Goal: Information Seeking & Learning: Understand process/instructions

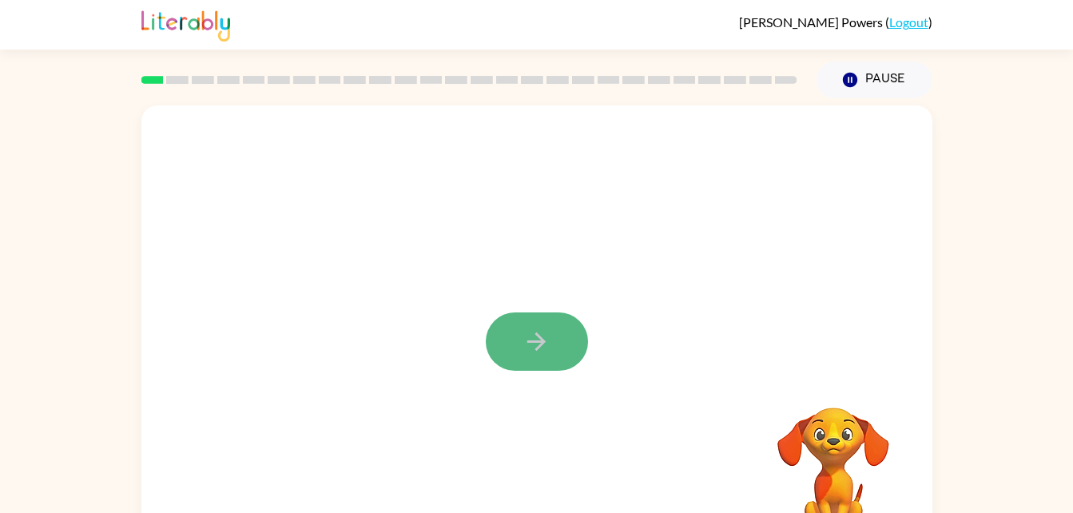
click at [506, 348] on button "button" at bounding box center [537, 341] width 102 height 58
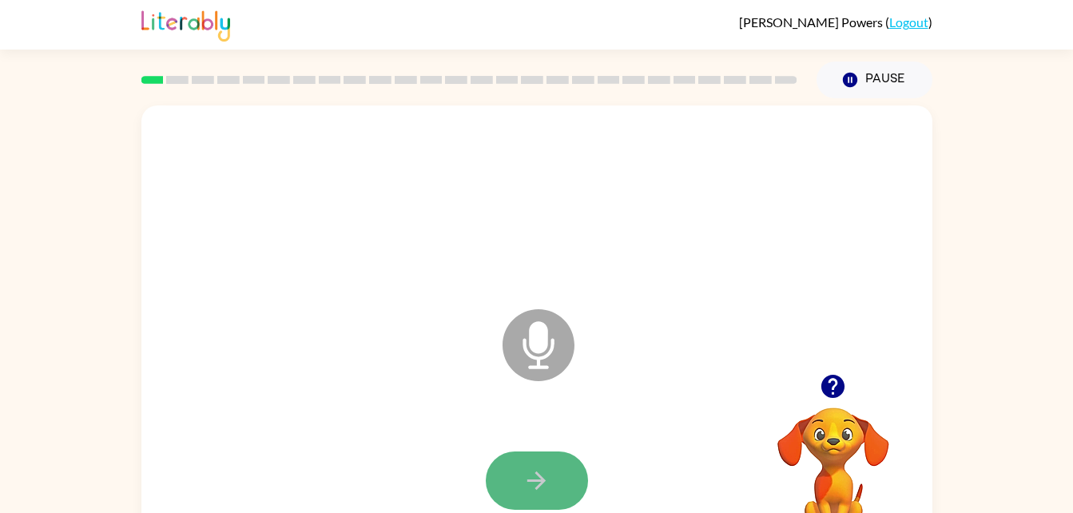
click at [524, 472] on icon "button" at bounding box center [537, 481] width 28 height 28
click at [535, 489] on icon "button" at bounding box center [537, 481] width 28 height 28
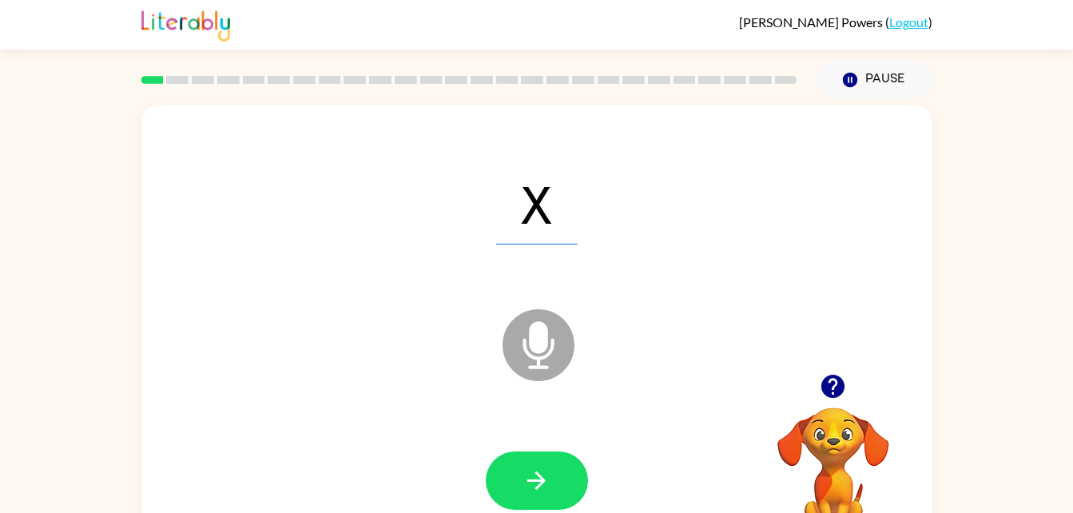
click at [535, 489] on icon "button" at bounding box center [537, 481] width 28 height 28
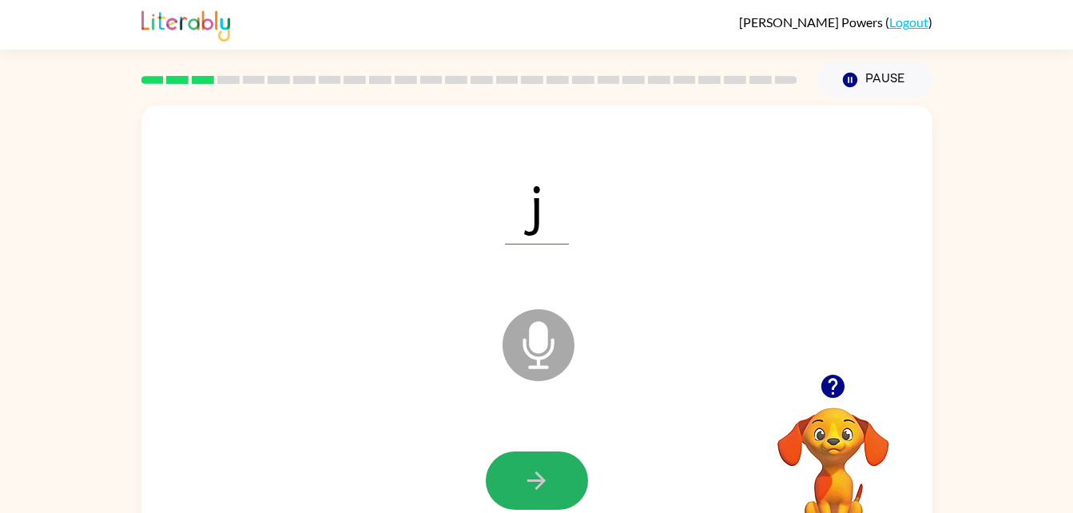
click at [535, 489] on icon "button" at bounding box center [537, 481] width 28 height 28
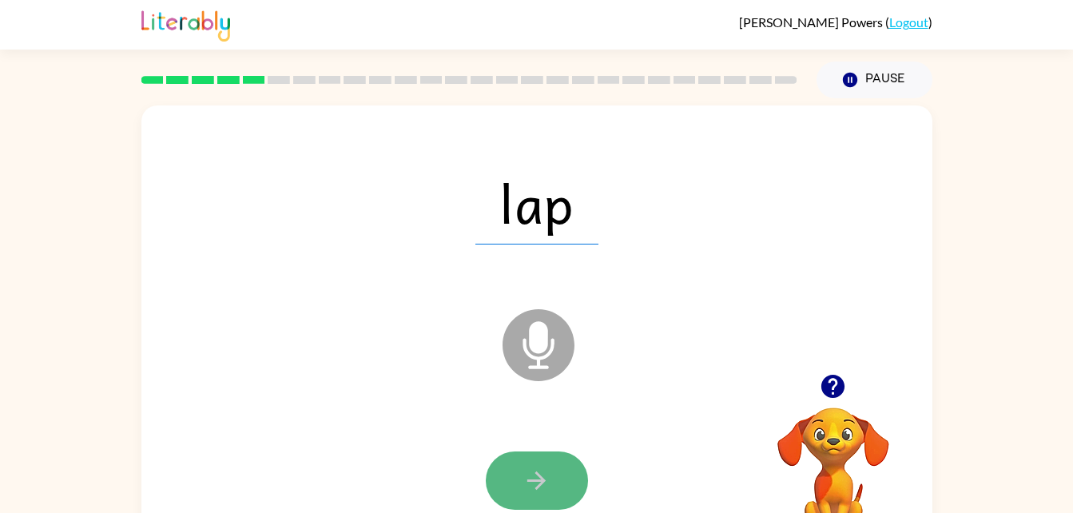
click at [551, 477] on button "button" at bounding box center [537, 481] width 102 height 58
click at [551, 478] on button "button" at bounding box center [537, 481] width 102 height 58
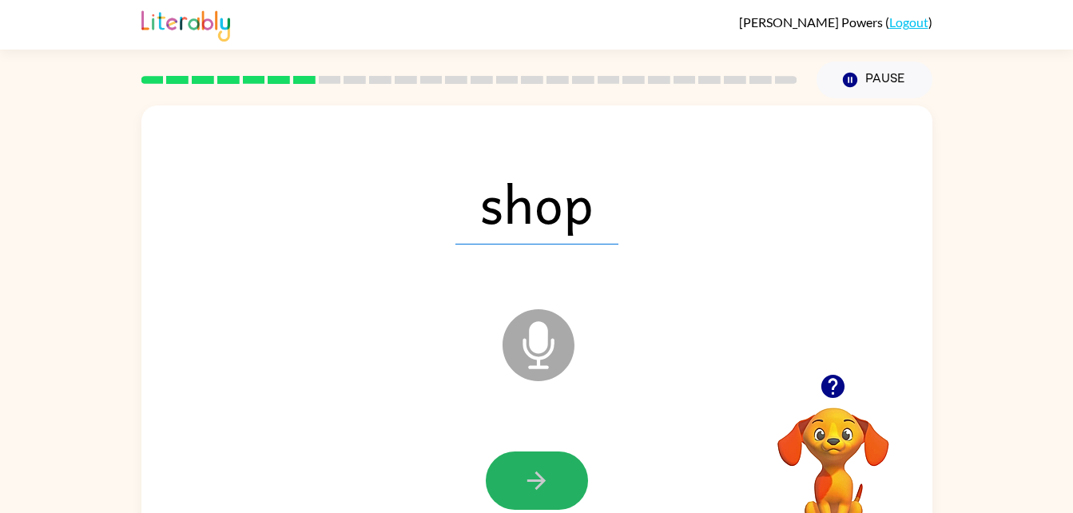
click at [551, 478] on button "button" at bounding box center [537, 481] width 102 height 58
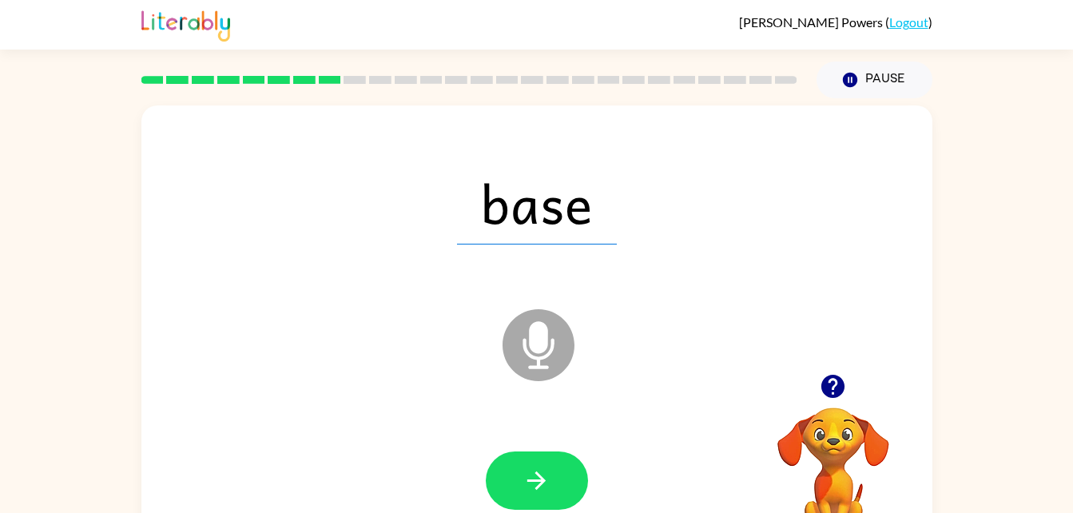
click at [551, 478] on button "button" at bounding box center [537, 481] width 102 height 58
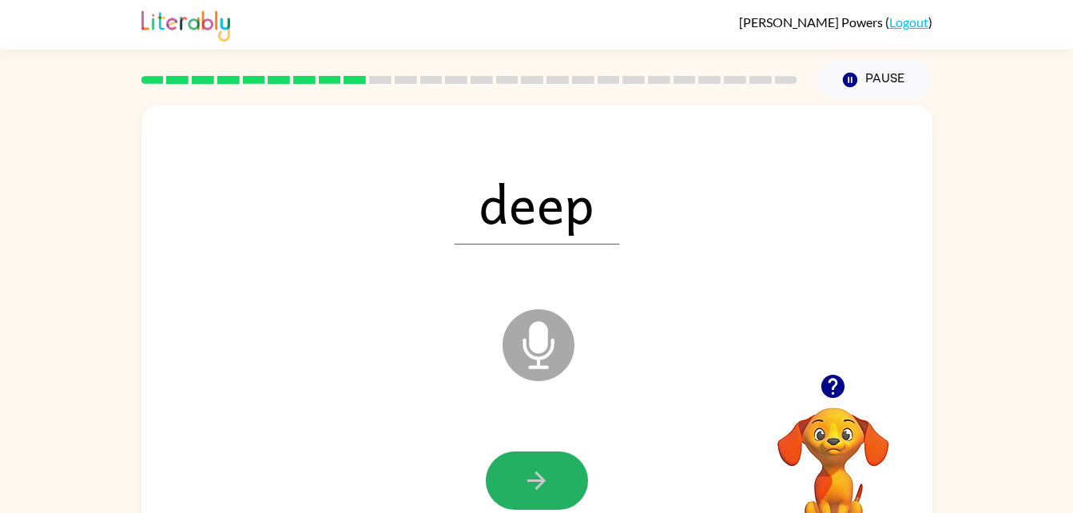
click at [551, 478] on button "button" at bounding box center [537, 481] width 102 height 58
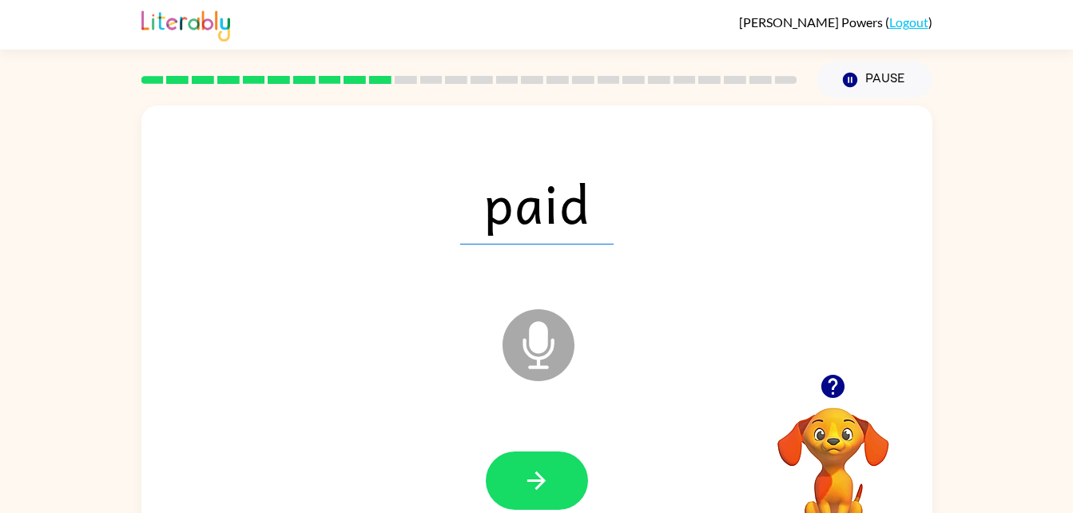
click at [551, 478] on button "button" at bounding box center [537, 481] width 102 height 58
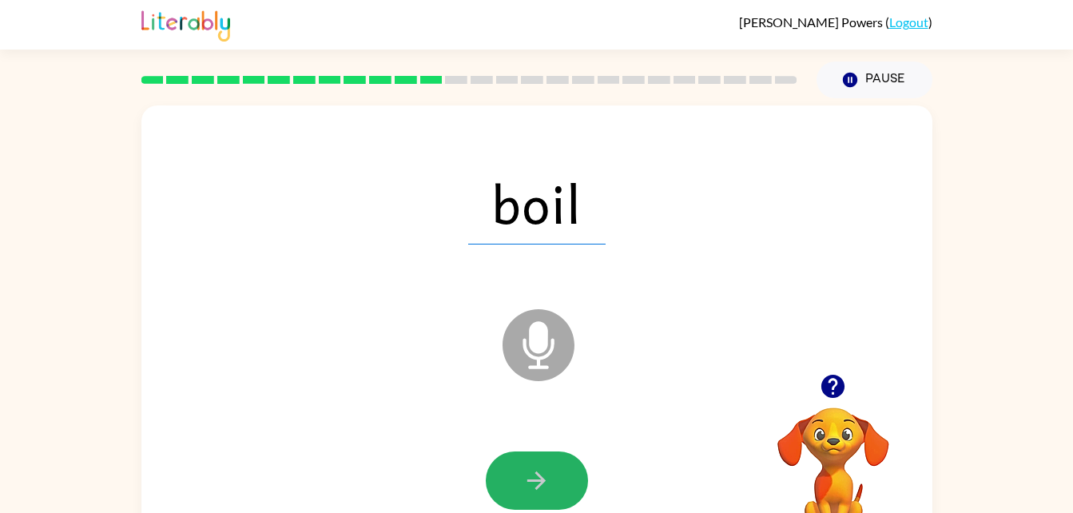
click at [551, 478] on button "button" at bounding box center [537, 481] width 102 height 58
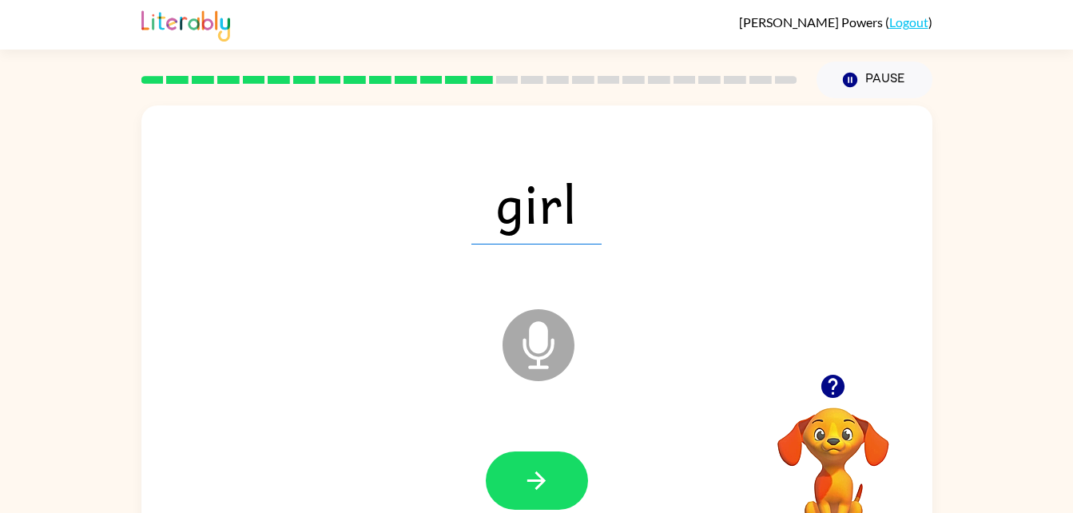
click at [551, 478] on button "button" at bounding box center [537, 481] width 102 height 58
drag, startPoint x: 550, startPoint y: 472, endPoint x: 526, endPoint y: 480, distance: 25.3
click at [526, 480] on icon "button" at bounding box center [537, 481] width 28 height 28
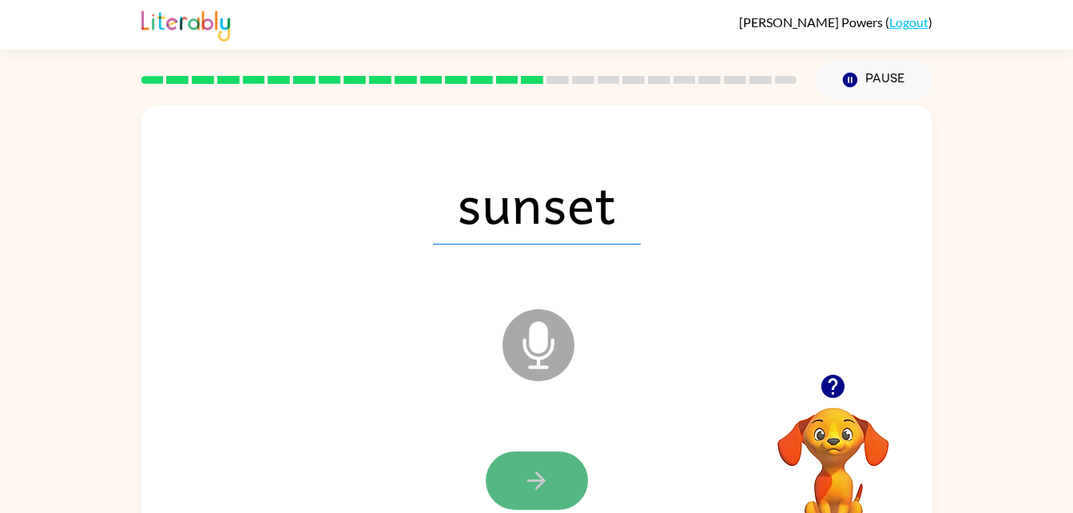
click at [575, 477] on button "button" at bounding box center [537, 481] width 102 height 58
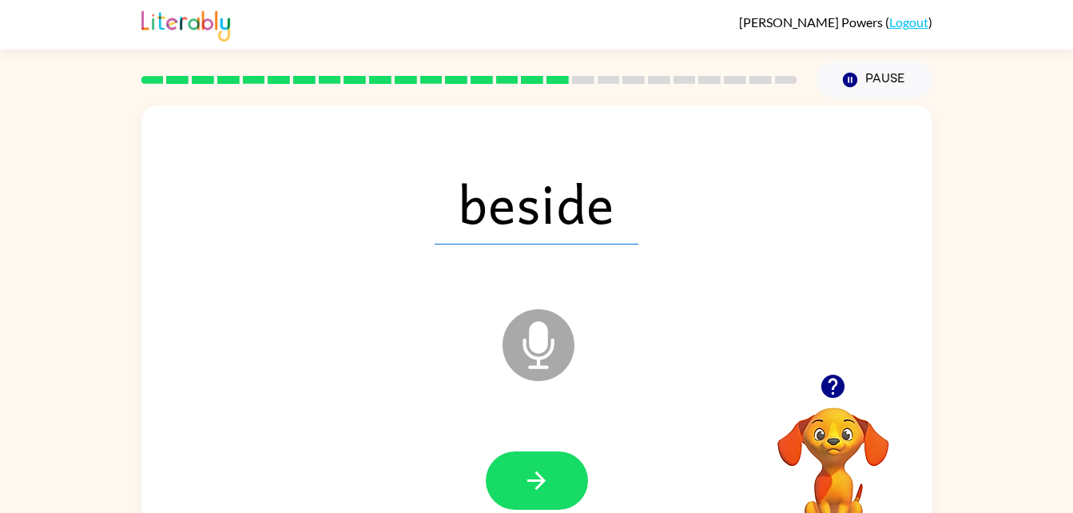
click at [575, 477] on button "button" at bounding box center [537, 481] width 102 height 58
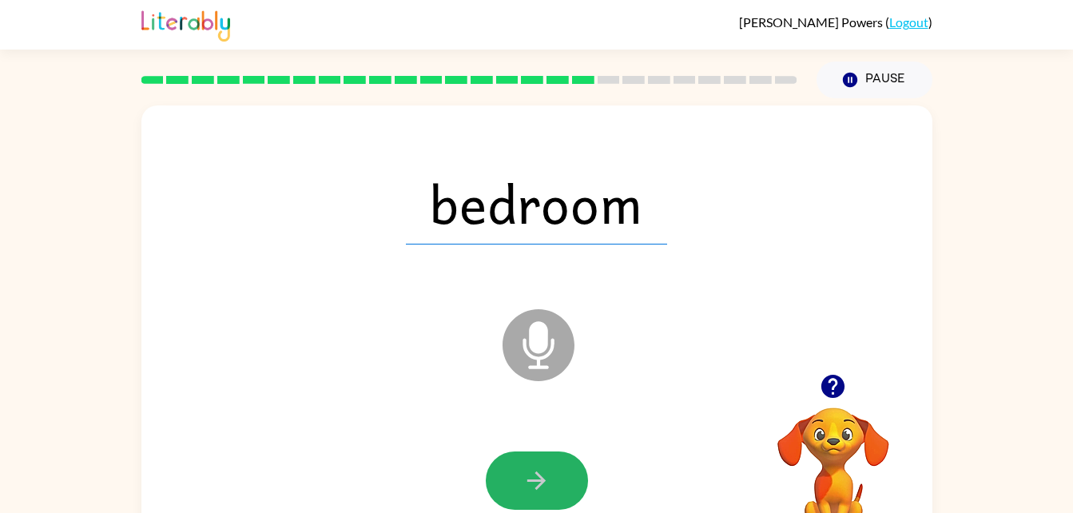
click at [575, 477] on button "button" at bounding box center [537, 481] width 102 height 58
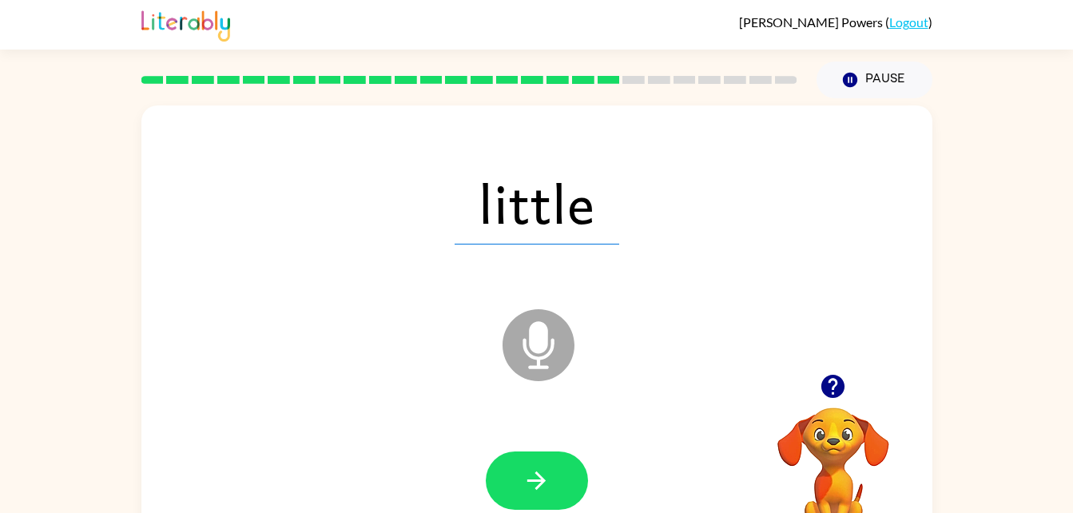
click at [575, 477] on button "button" at bounding box center [537, 481] width 102 height 58
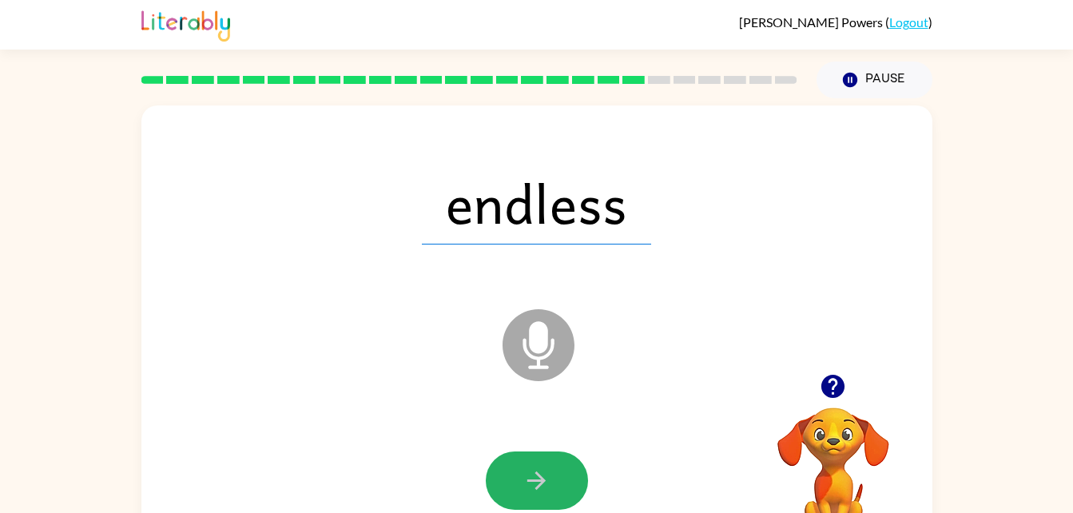
click at [575, 477] on button "button" at bounding box center [537, 481] width 102 height 58
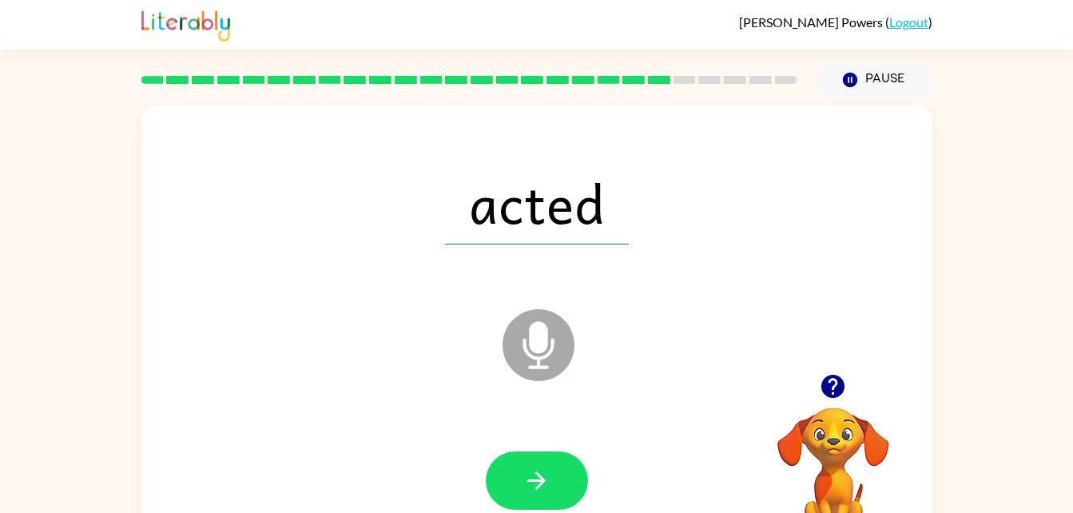
click at [575, 477] on button "button" at bounding box center [537, 481] width 102 height 58
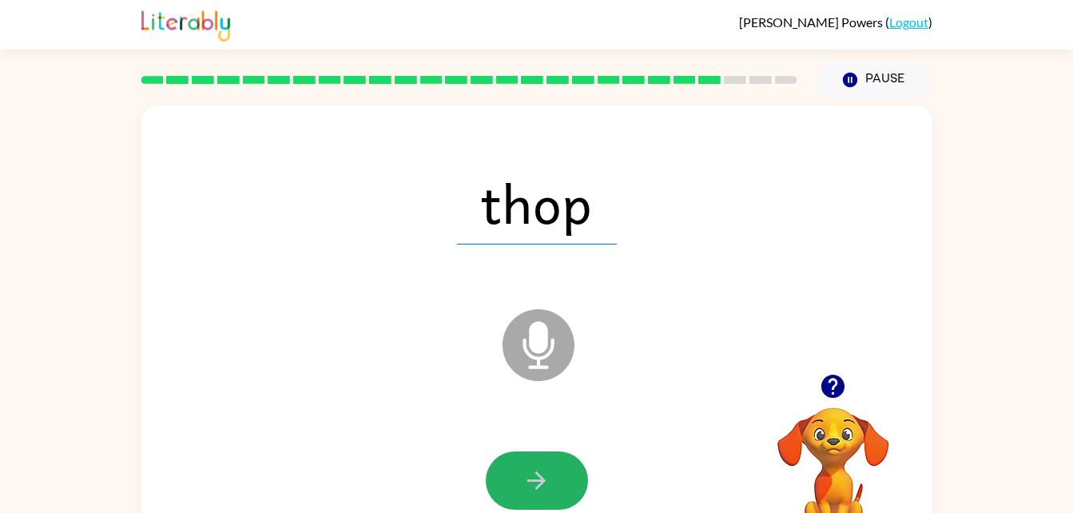
click at [575, 477] on button "button" at bounding box center [537, 481] width 102 height 58
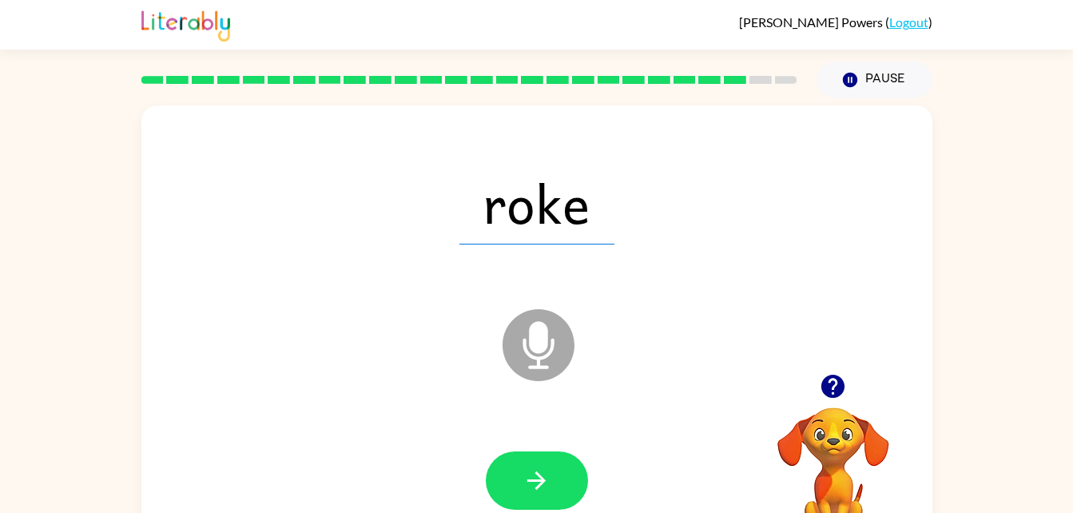
click at [575, 477] on button "button" at bounding box center [537, 481] width 102 height 58
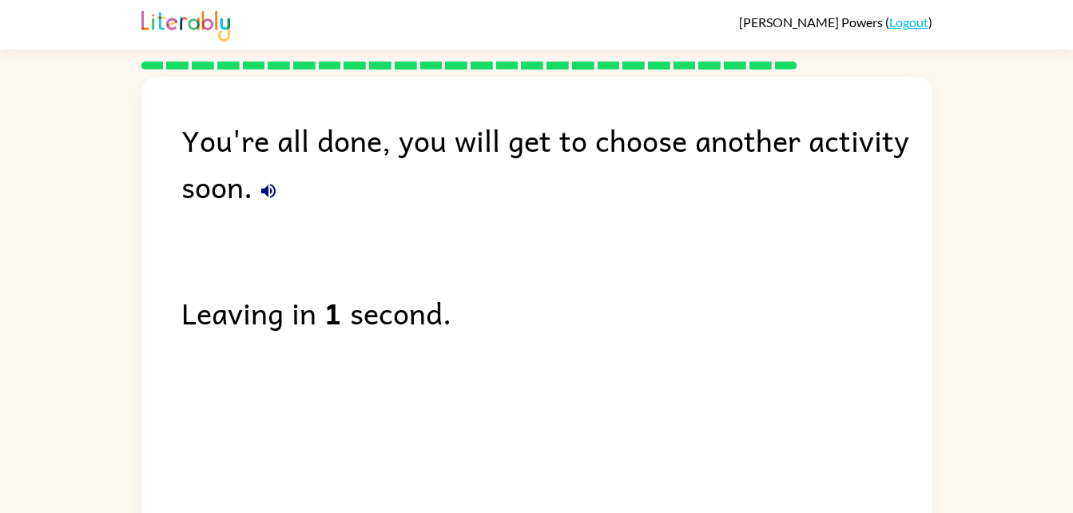
click at [333, 311] on b "1" at bounding box center [333, 312] width 18 height 46
